Goal: Task Accomplishment & Management: Manage account settings

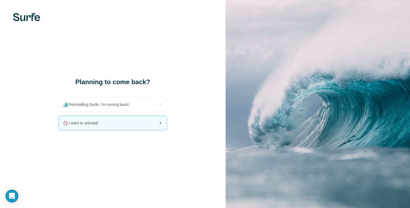
click at [91, 127] on div "🚫 I want to uninstall" at bounding box center [113, 123] width 108 height 14
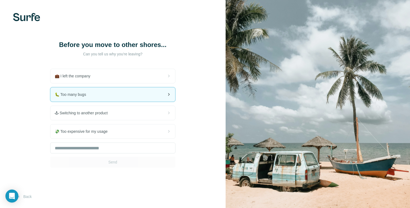
click at [92, 92] on div "🐛 Too many bugs" at bounding box center [112, 94] width 125 height 14
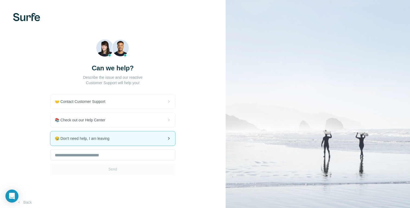
click at [86, 136] on span "😪 Don't need help, I am leaving" at bounding box center [84, 138] width 59 height 5
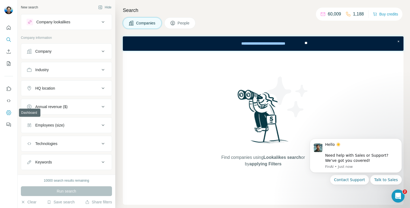
click at [10, 112] on icon "Dashboard" at bounding box center [8, 112] width 5 height 5
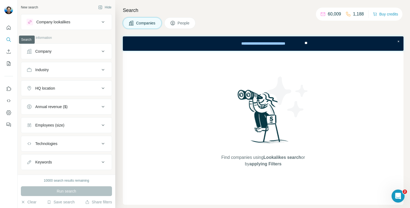
click at [8, 39] on icon "Search" at bounding box center [8, 39] width 5 height 5
